Goal: Information Seeking & Learning: Learn about a topic

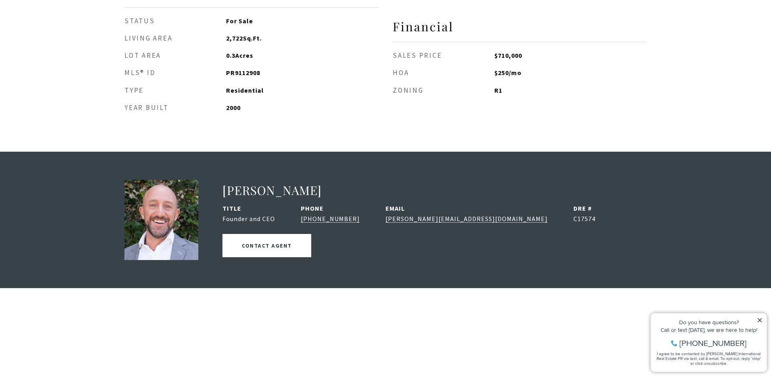
scroll to position [1244, 0]
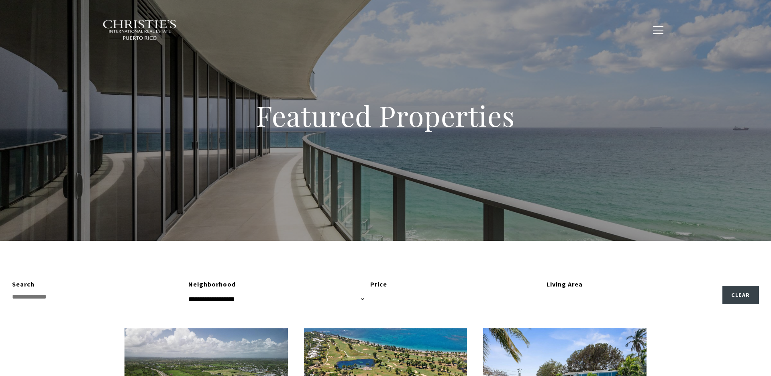
type input "**********"
type input "*********"
